Goal: Task Accomplishment & Management: Complete application form

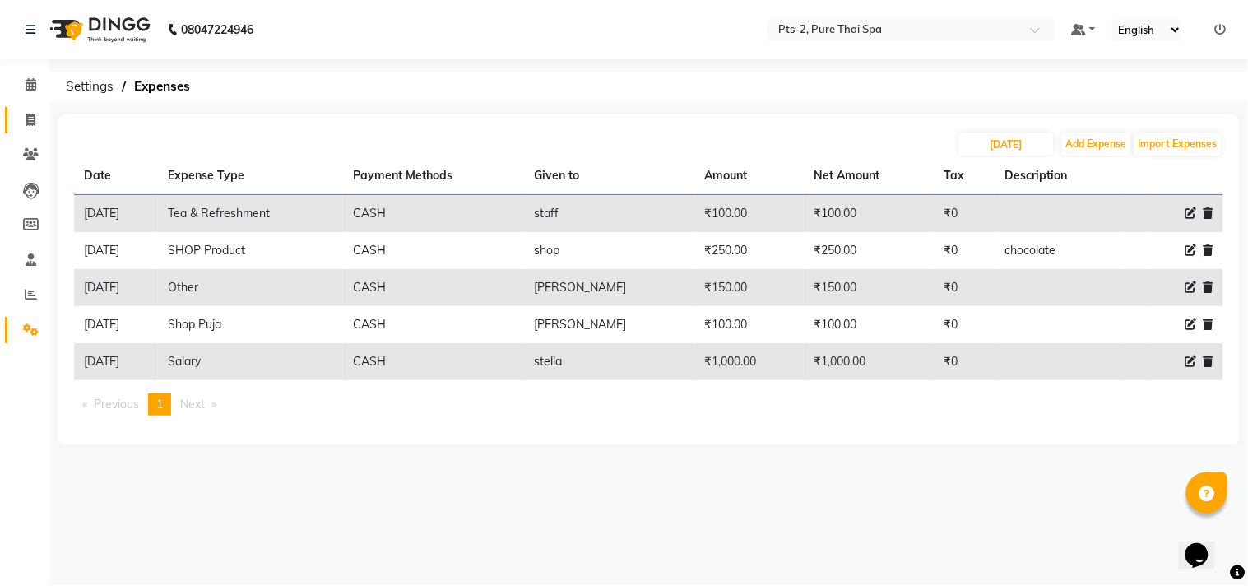
click at [31, 108] on link "Invoice" at bounding box center [24, 120] width 39 height 27
select select "service"
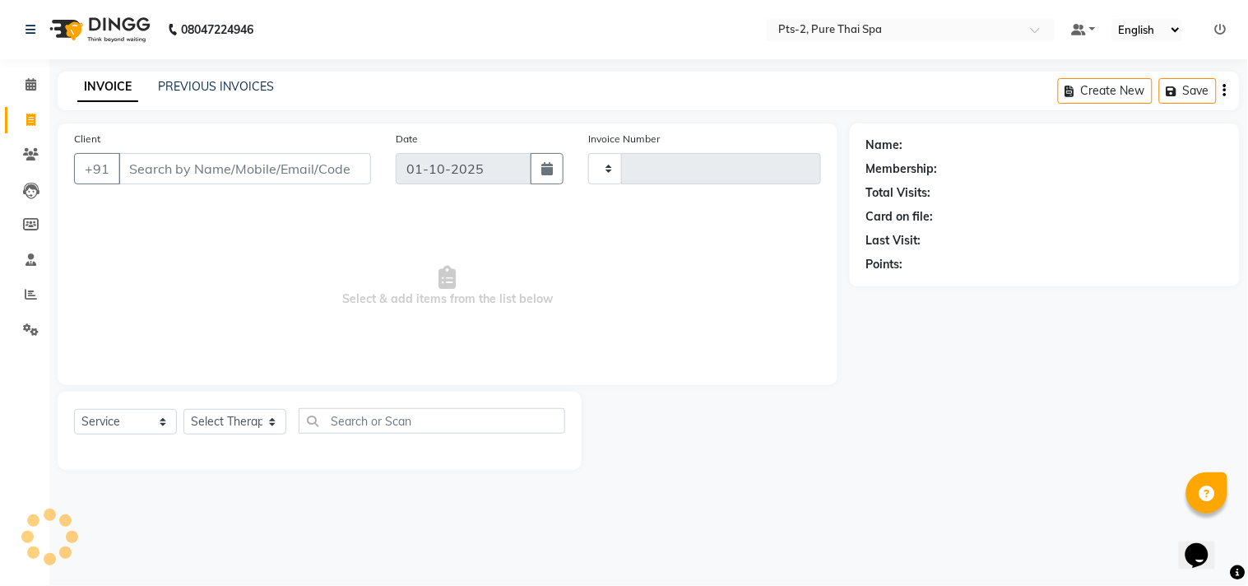
type input "0878"
select select "5391"
click at [198, 157] on input "Client" at bounding box center [244, 168] width 253 height 31
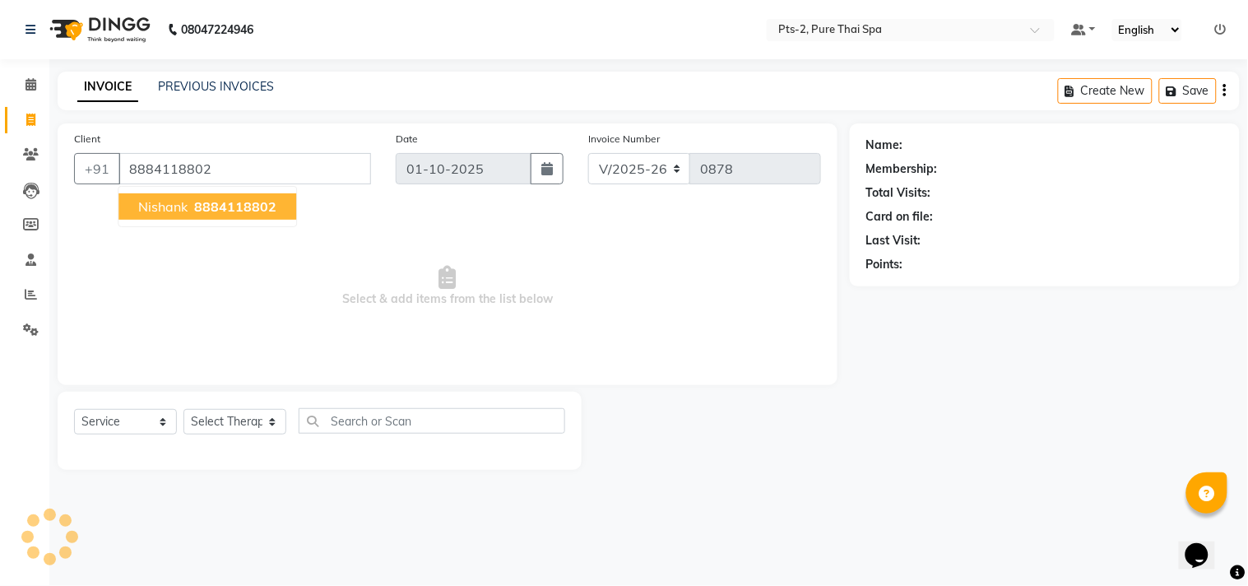
type input "8884118802"
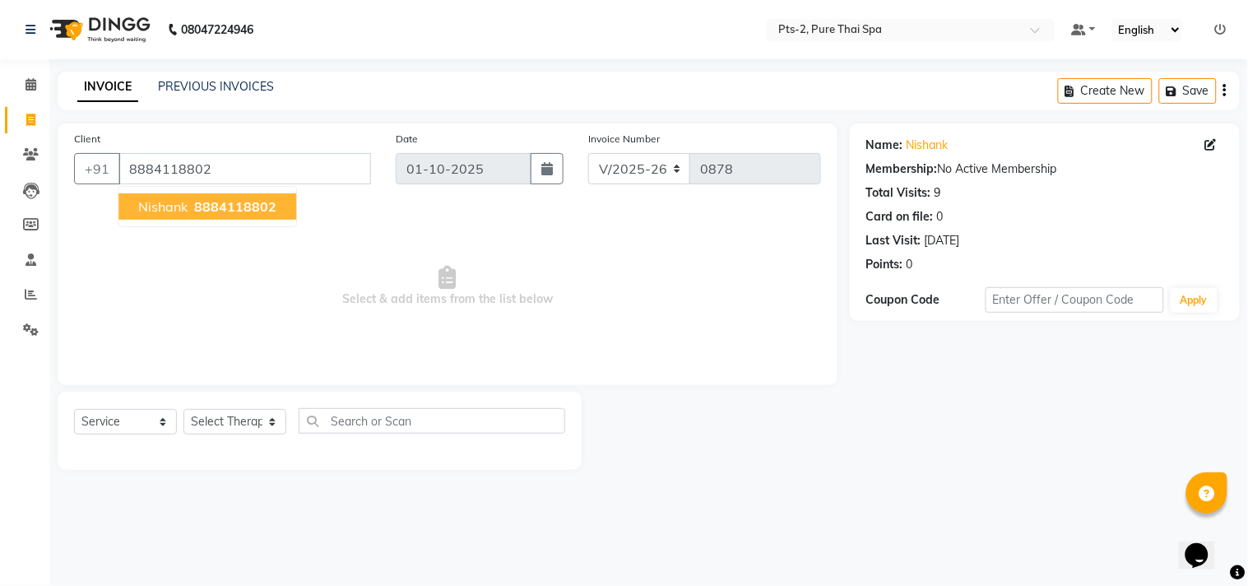
click at [220, 206] on span "8884118802" at bounding box center [235, 206] width 82 height 16
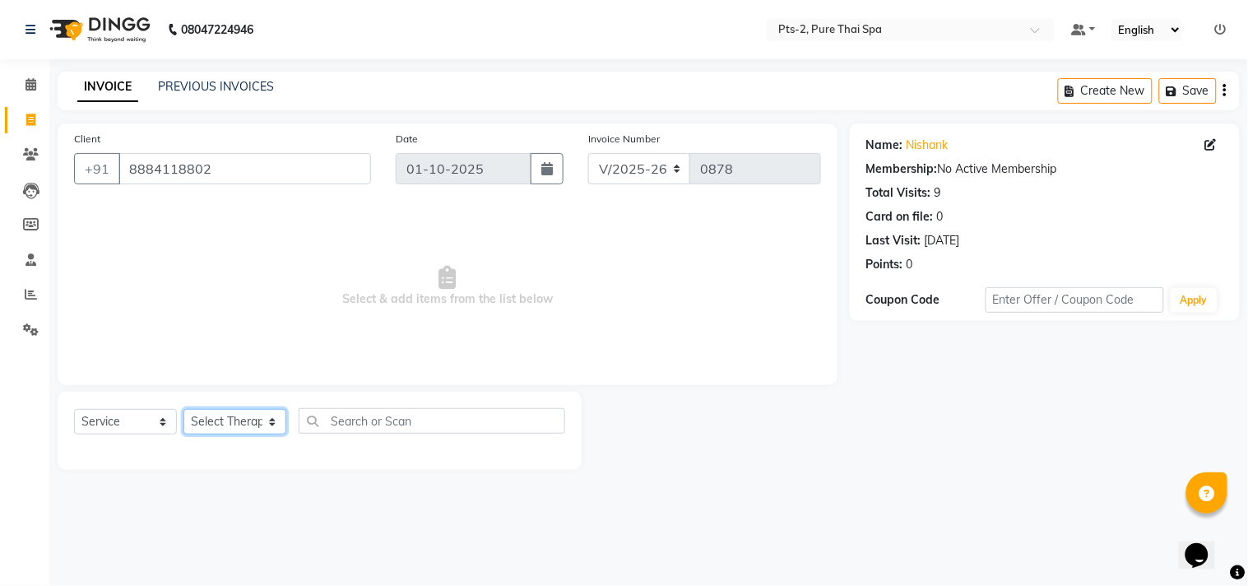
click at [232, 422] on select "Select Therapist AMOO Anyone [PERSON_NAME] [PERSON_NAME] [PERSON_NAME] [PERSON_…" at bounding box center [234, 422] width 103 height 26
select select "89731"
click at [183, 410] on select "Select Therapist AMOO Anyone [PERSON_NAME] [PERSON_NAME] [PERSON_NAME] [PERSON_…" at bounding box center [234, 422] width 103 height 26
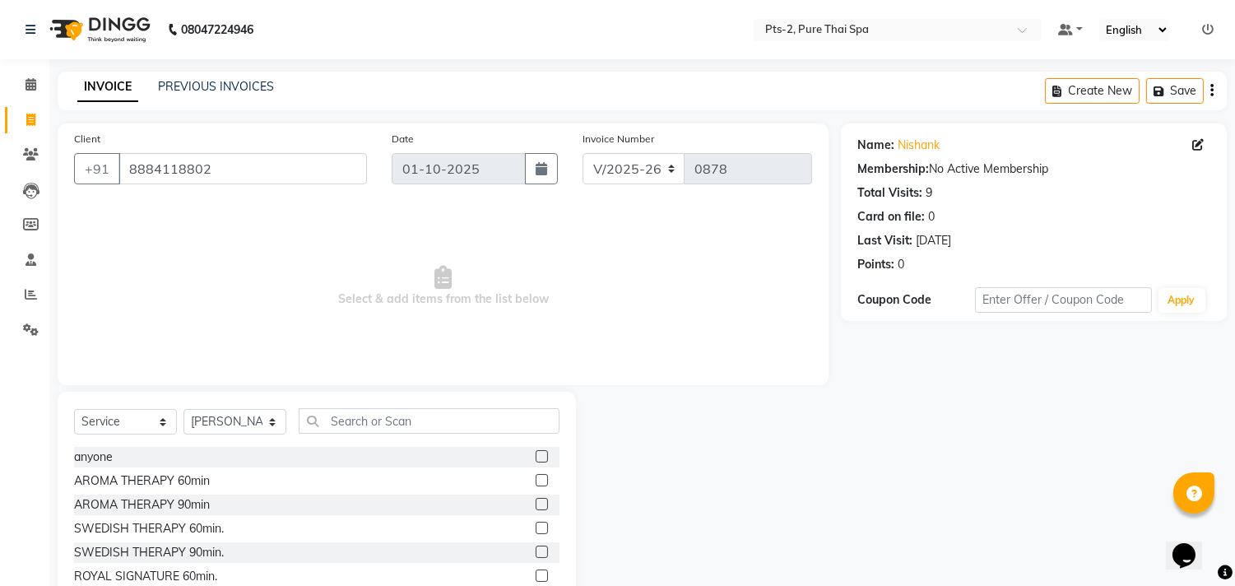
click at [259, 530] on div "SWEDISH THERAPY 60min." at bounding box center [316, 528] width 485 height 21
click at [174, 527] on div "SWEDISH THERAPY 60min." at bounding box center [149, 528] width 150 height 17
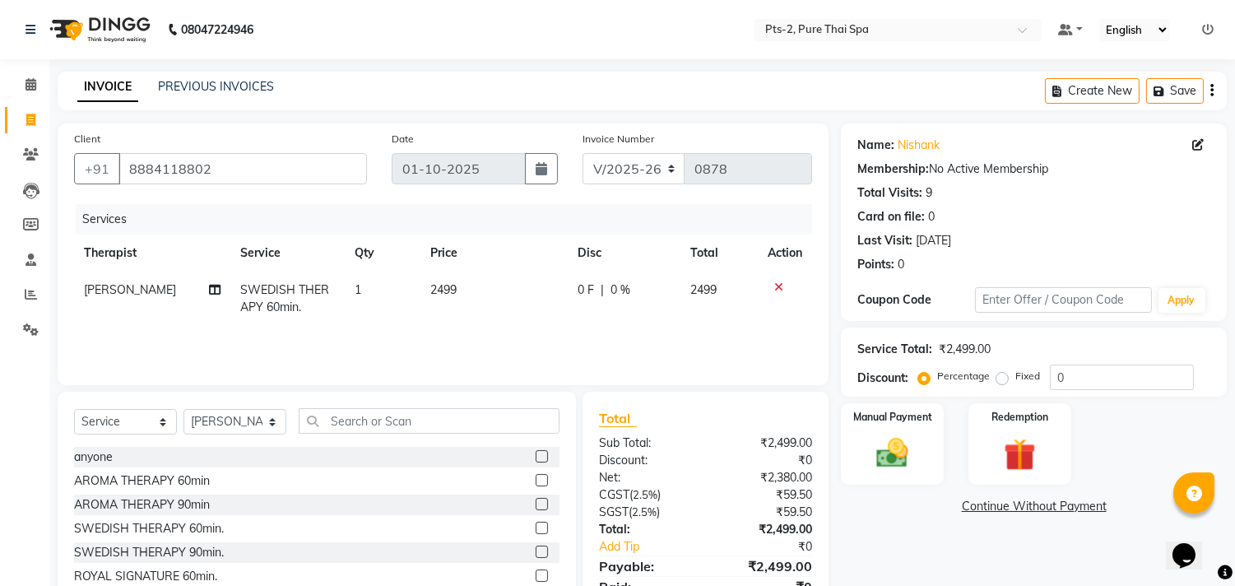
click at [536, 525] on label at bounding box center [542, 528] width 12 height 12
click at [536, 525] on input "checkbox" at bounding box center [541, 528] width 11 height 11
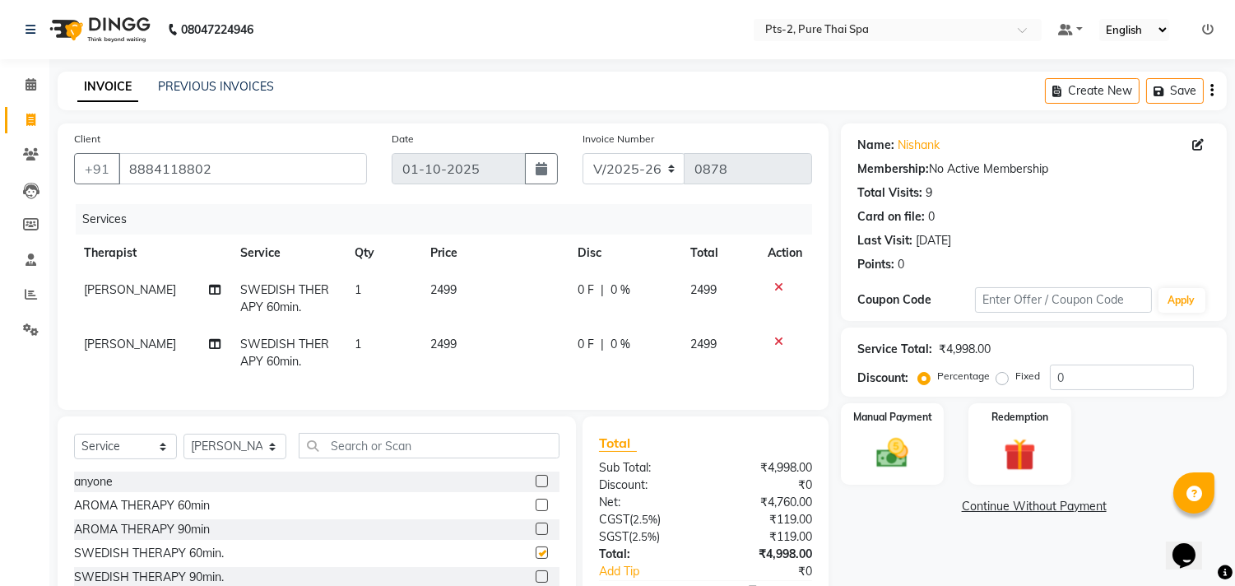
checkbox input "false"
click at [777, 336] on icon at bounding box center [778, 342] width 9 height 12
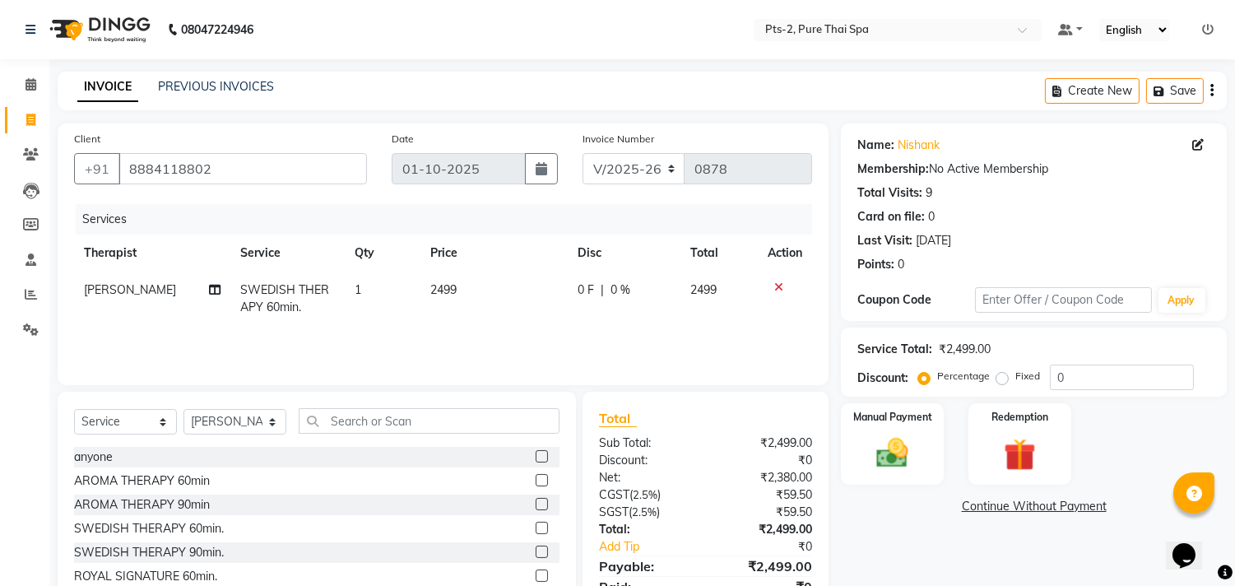
click at [1015, 373] on label "Fixed" at bounding box center [1027, 376] width 25 height 15
click at [1000, 373] on input "Fixed" at bounding box center [1006, 376] width 12 height 12
radio input "true"
click at [1081, 373] on input "0" at bounding box center [1122, 377] width 144 height 26
click at [924, 452] on div "Manual Payment" at bounding box center [892, 443] width 107 height 84
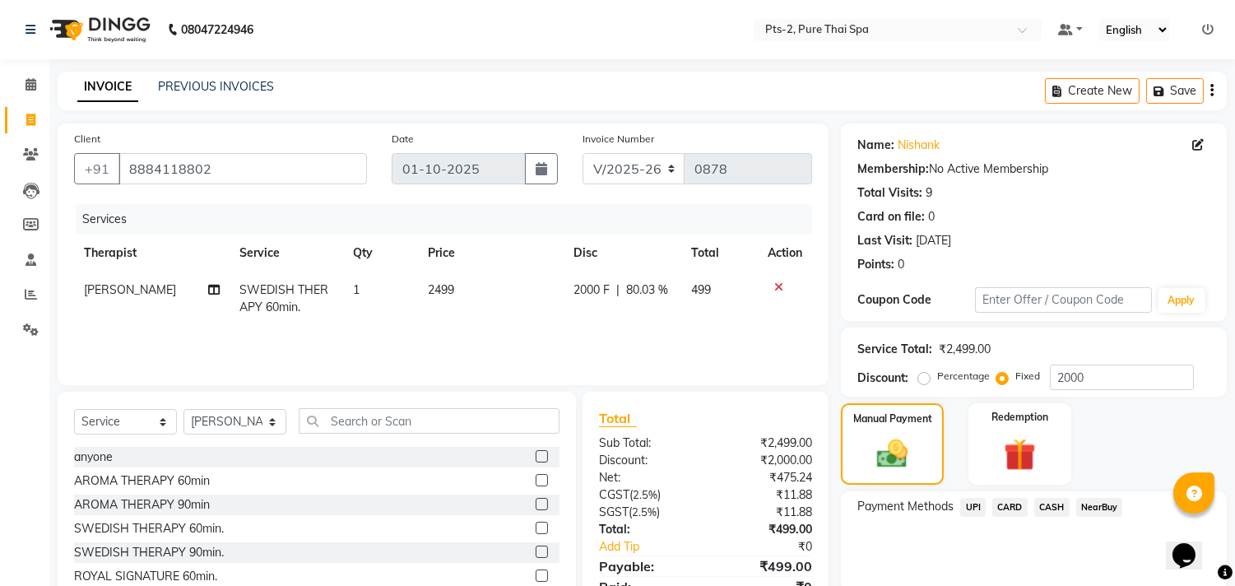
click at [1048, 499] on span "CASH" at bounding box center [1051, 507] width 35 height 19
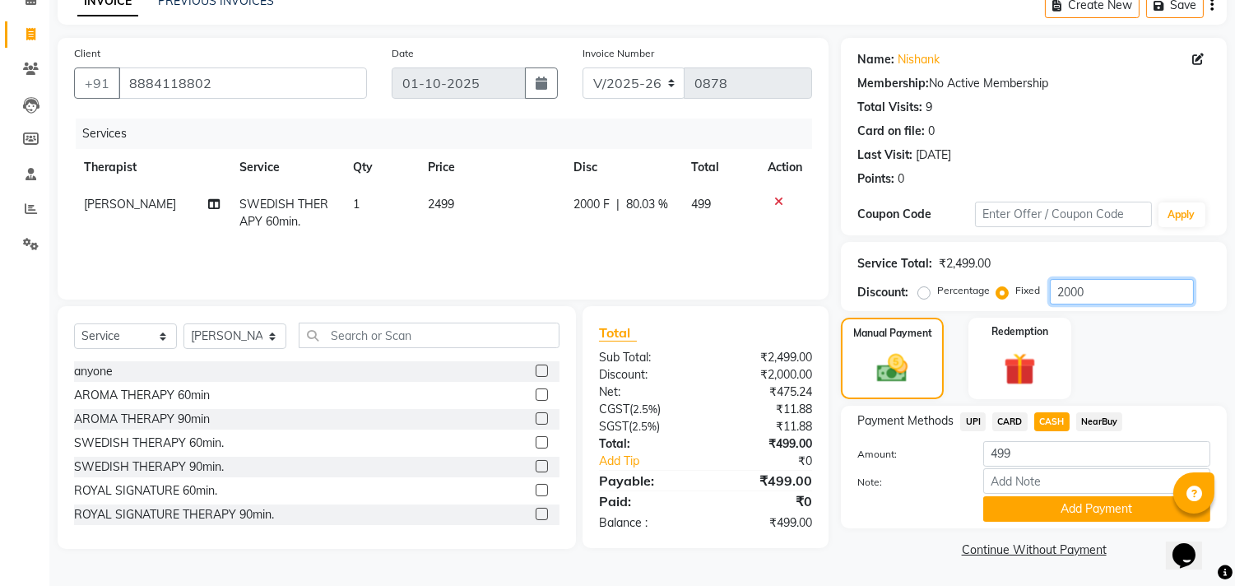
click at [1124, 290] on input "2000" at bounding box center [1122, 292] width 144 height 26
type input "2"
type input "500"
click at [964, 415] on span "UPI" at bounding box center [973, 421] width 26 height 19
type input "1999"
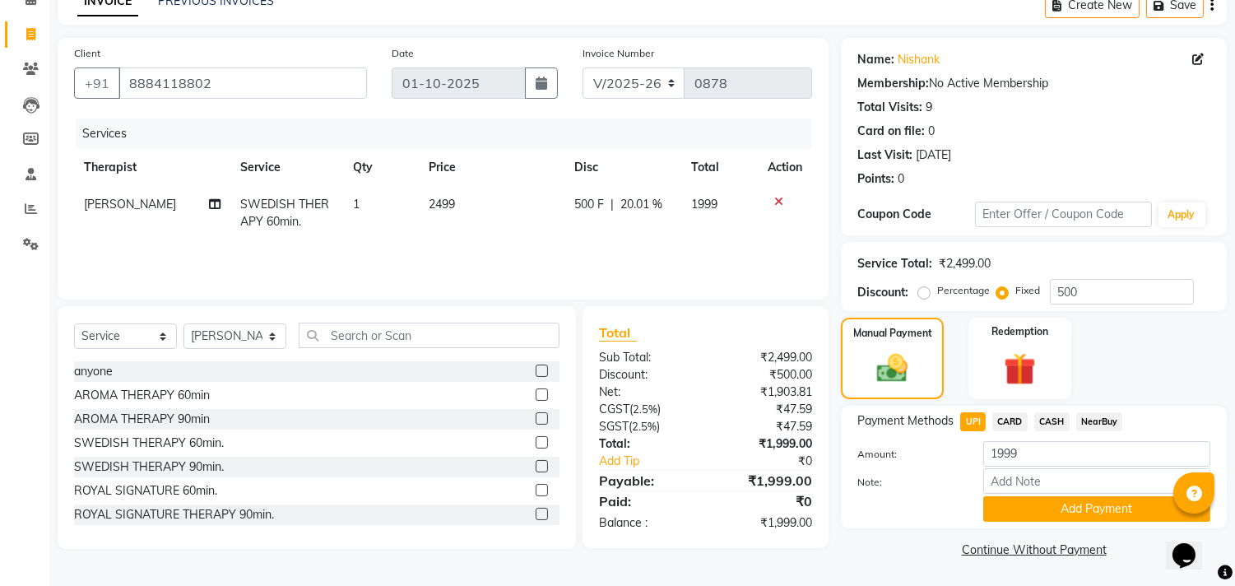
click at [1054, 412] on div "CASH" at bounding box center [1049, 423] width 42 height 22
click at [1053, 412] on span "CASH" at bounding box center [1051, 421] width 35 height 19
click at [1069, 508] on button "Add Payment" at bounding box center [1096, 509] width 227 height 26
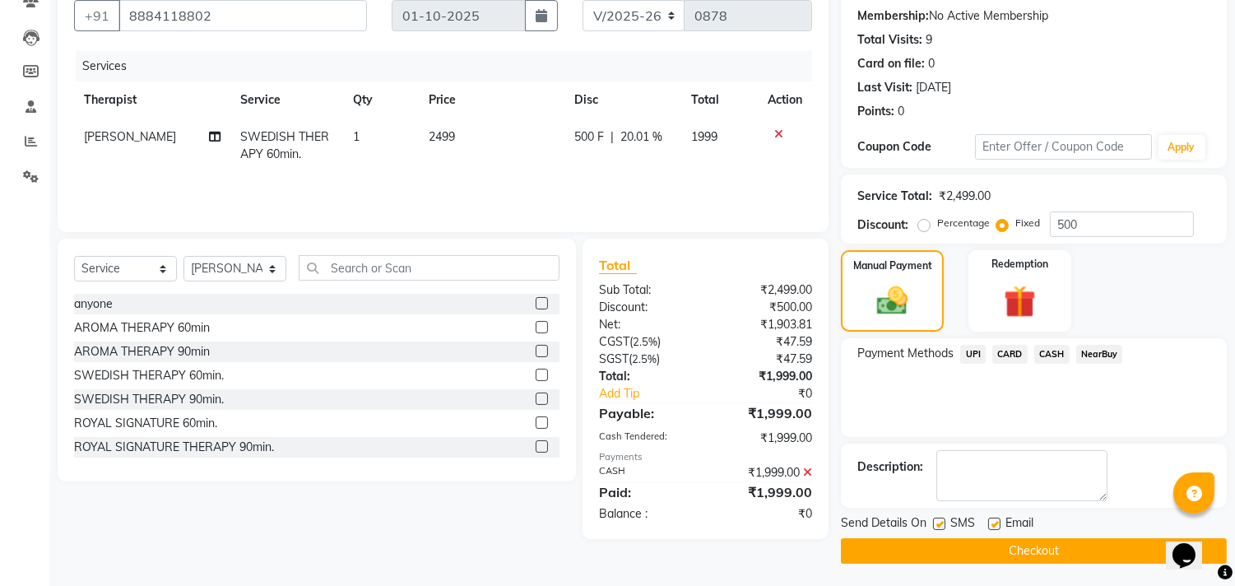
scroll to position [154, 0]
click at [1042, 545] on button "Checkout" at bounding box center [1034, 550] width 386 height 26
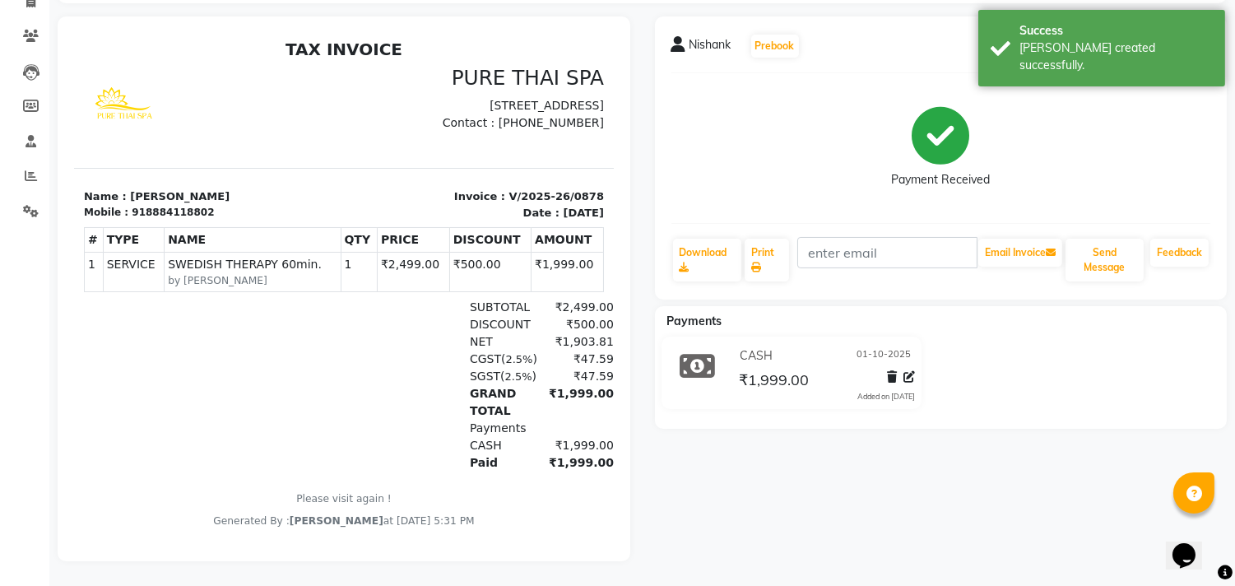
scroll to position [132, 0]
